Goal: Find contact information: Find contact information

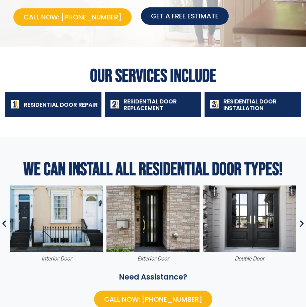
scroll to position [167, 0]
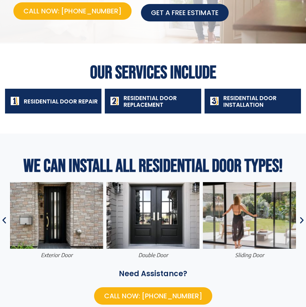
click at [87, 12] on span "Call Now: [PHONE_NUMBER]" at bounding box center [72, 10] width 98 height 9
